Goal: Check status

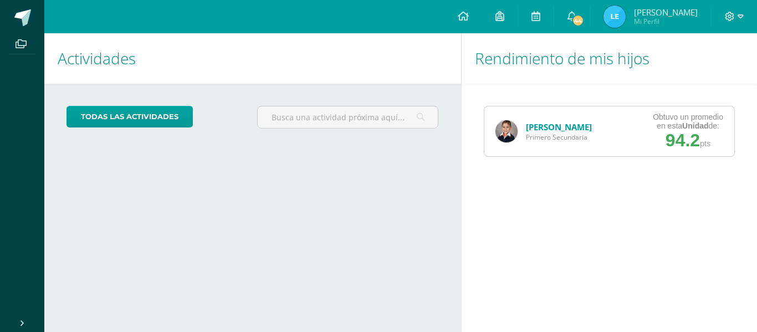
click at [634, 139] on div "José Sierra Primero Secundaria Obtuvo un promedio en esta Unidad de: 94.2 pts" at bounding box center [610, 131] width 252 height 51
click at [557, 123] on link "[PERSON_NAME]" at bounding box center [559, 126] width 66 height 11
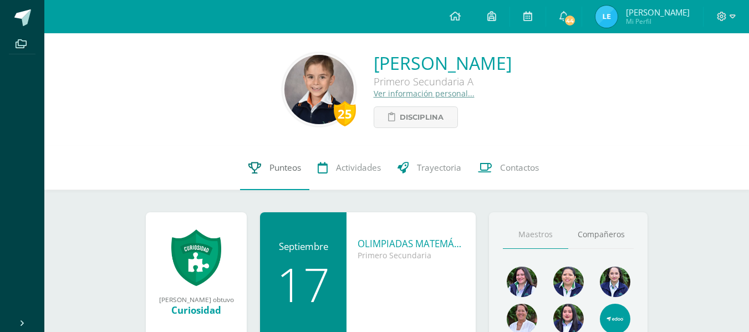
click at [285, 166] on span "Punteos" at bounding box center [285, 168] width 32 height 12
